Goal: Obtain resource: Download file/media

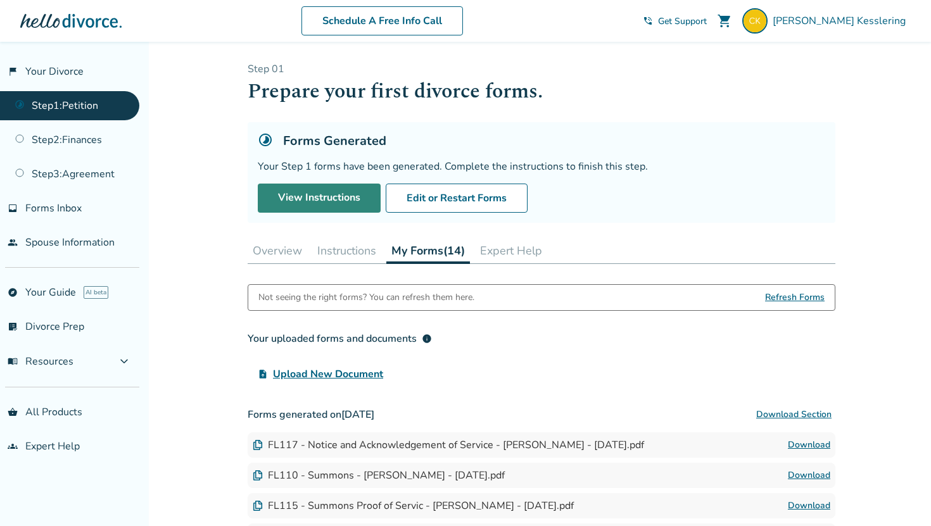
click at [282, 198] on link "View Instructions" at bounding box center [319, 198] width 123 height 29
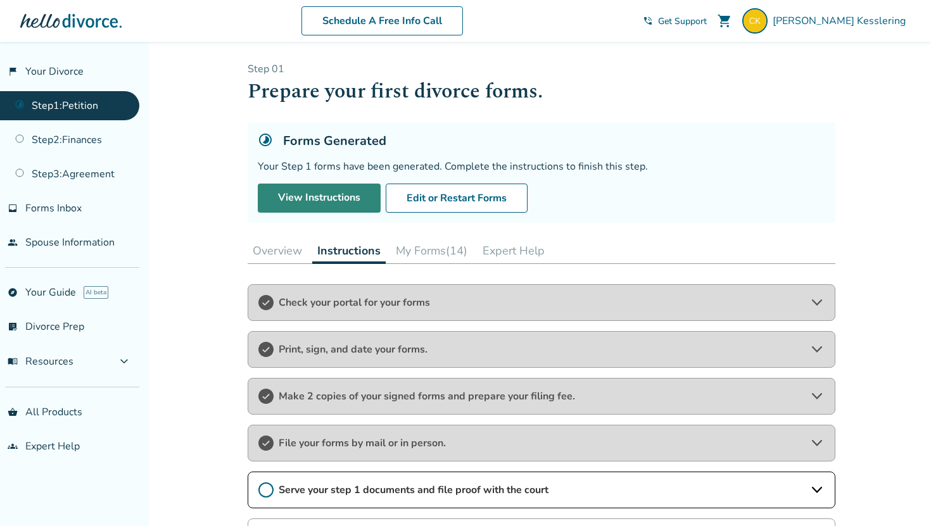
scroll to position [153, 0]
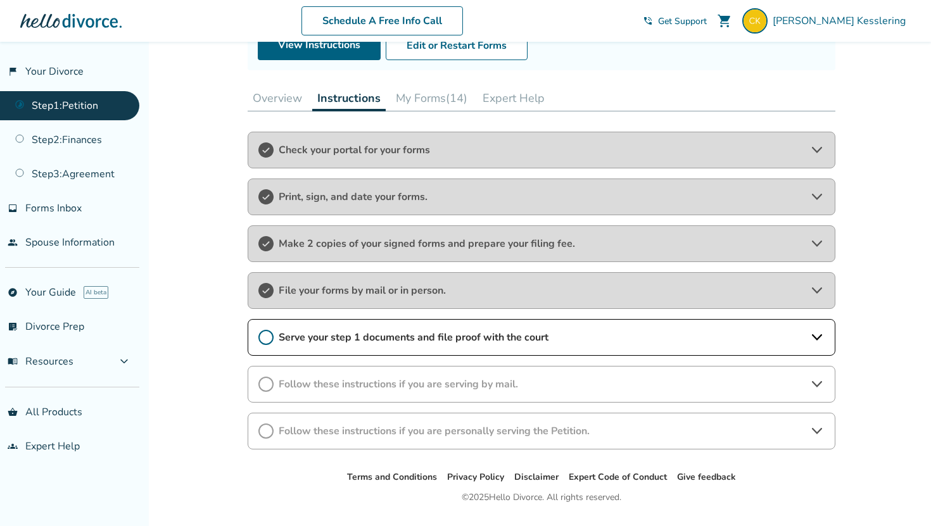
click at [322, 376] on div "Follow these instructions if you are serving by mail." at bounding box center [542, 384] width 588 height 37
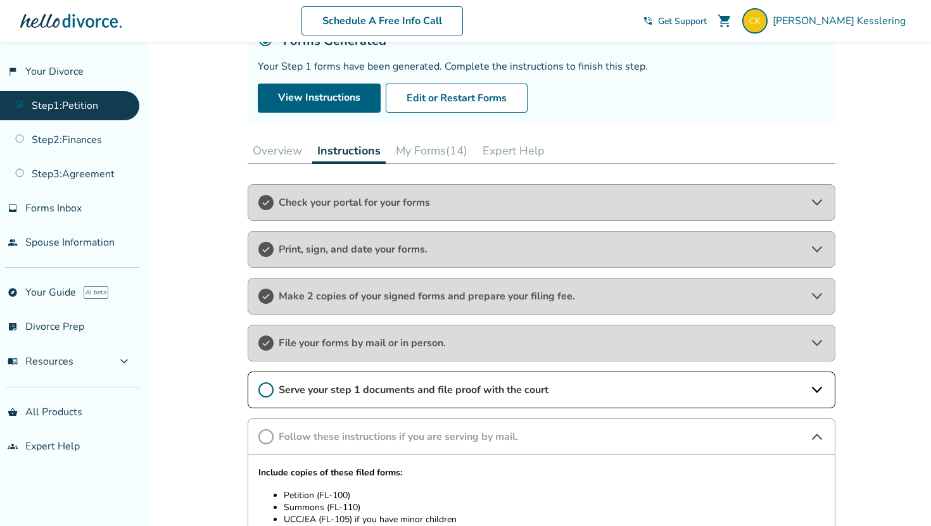
scroll to position [89, 0]
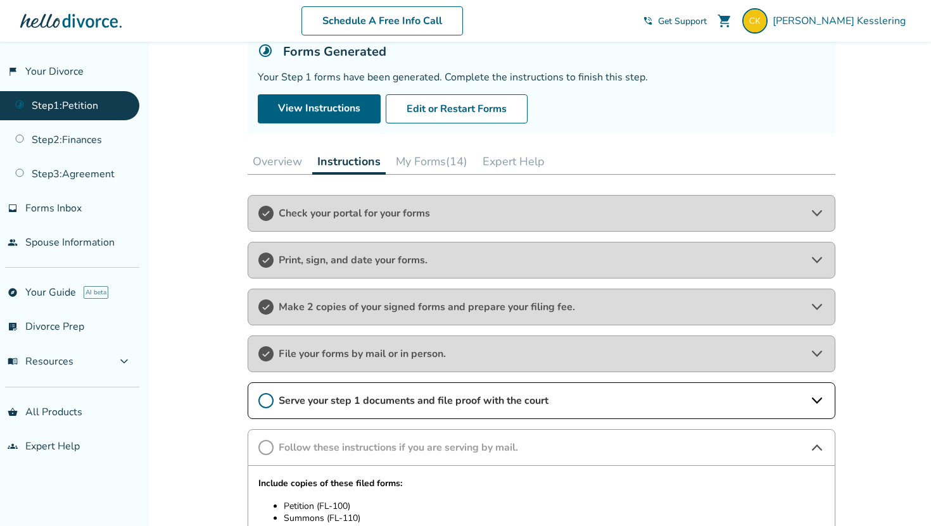
click at [442, 124] on div "Forms Generated Your Step 1 forms have been generated. Complete the instruction…" at bounding box center [542, 83] width 588 height 101
click at [442, 163] on button "My Forms (14)" at bounding box center [432, 161] width 82 height 25
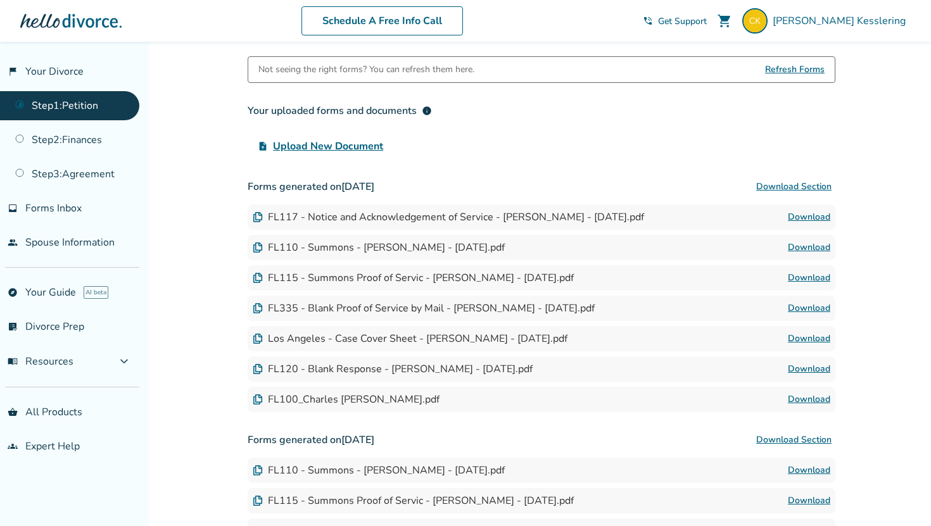
scroll to position [333, 0]
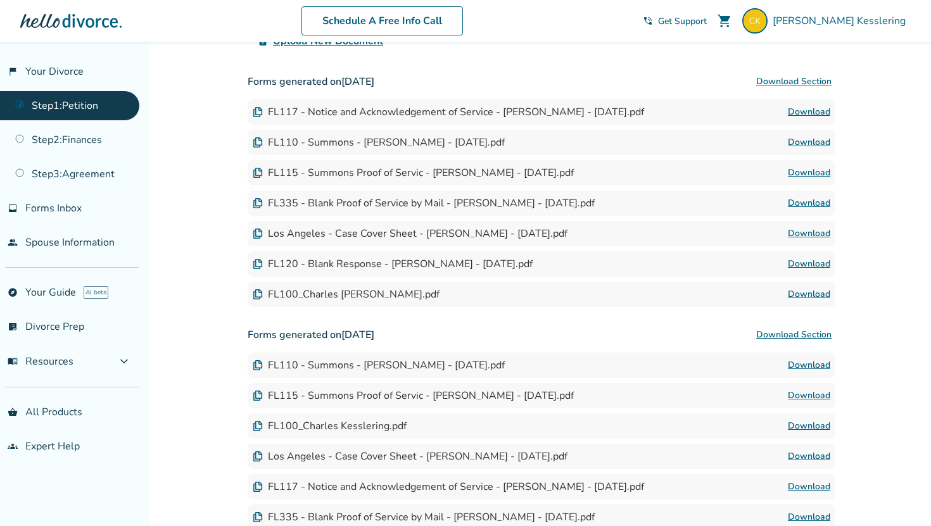
click at [794, 258] on link "Download" at bounding box center [809, 264] width 42 height 15
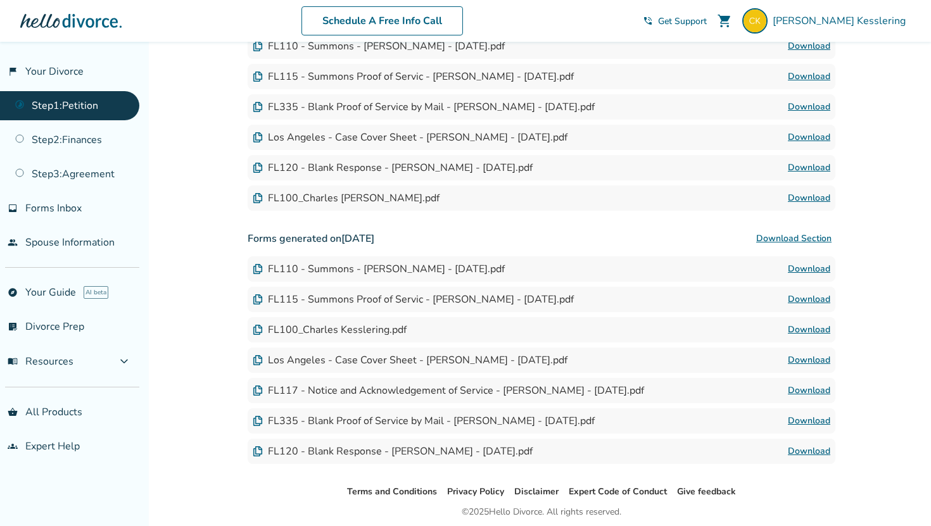
scroll to position [456, 0]
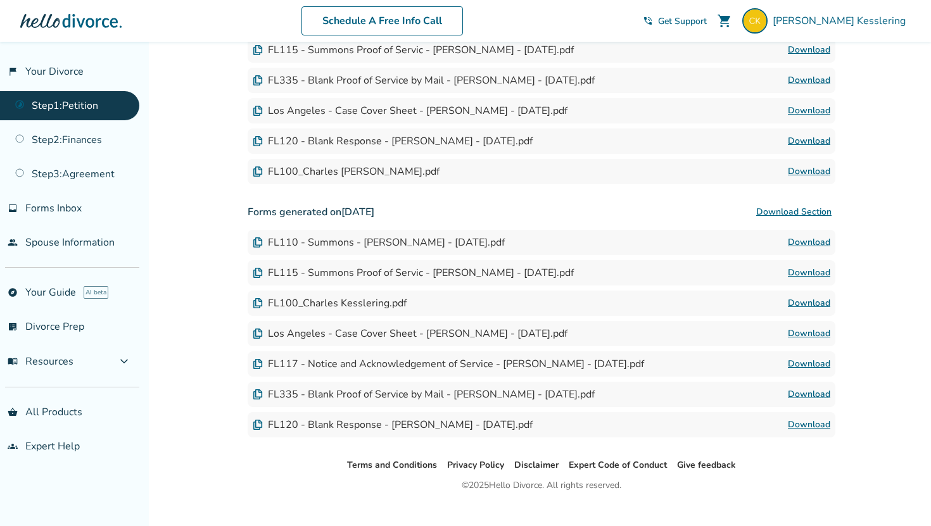
click at [813, 433] on div "FL120 - Blank Response - [PERSON_NAME] - [DATE].pdf Download" at bounding box center [542, 424] width 588 height 25
click at [812, 424] on link "Download" at bounding box center [809, 424] width 42 height 15
